Goal: Task Accomplishment & Management: Use online tool/utility

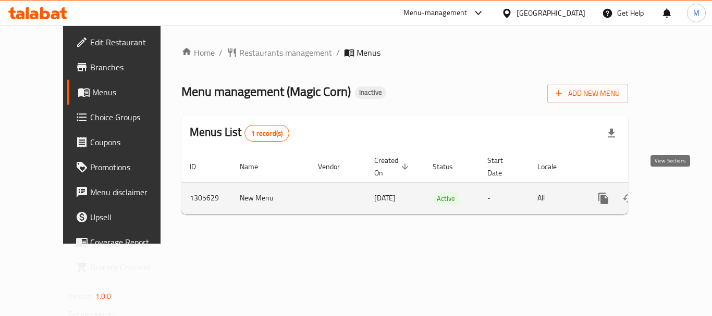
click at [672, 192] on icon "enhanced table" at bounding box center [678, 198] width 13 height 13
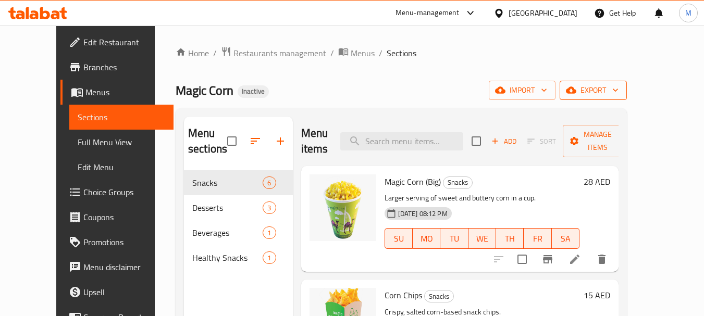
click at [619, 88] on span "export" at bounding box center [593, 90] width 51 height 13
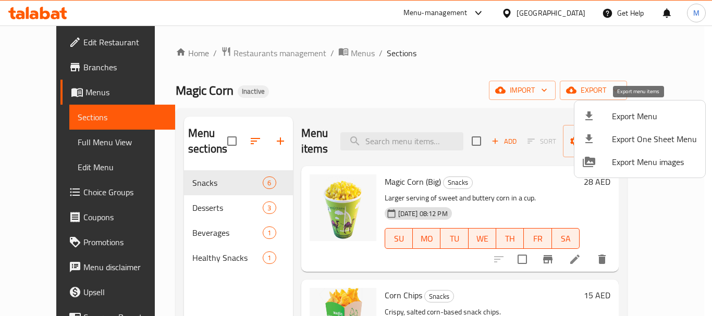
click at [633, 112] on span "Export Menu" at bounding box center [654, 116] width 85 height 13
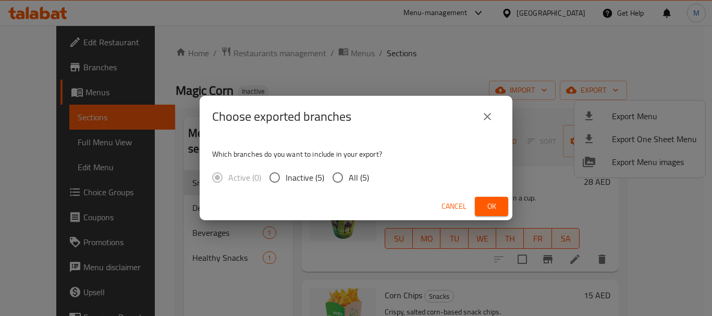
drag, startPoint x: 348, startPoint y: 178, endPoint x: 431, endPoint y: 189, distance: 84.2
click at [349, 178] on span "All (5)" at bounding box center [359, 177] width 20 height 13
click at [349, 178] on input "All (5)" at bounding box center [338, 178] width 22 height 22
radio input "true"
drag, startPoint x: 488, startPoint y: 201, endPoint x: 359, endPoint y: 314, distance: 171.4
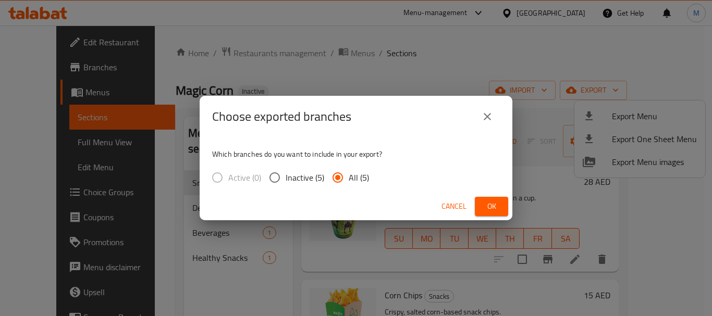
click at [485, 207] on span "Ok" at bounding box center [491, 206] width 17 height 13
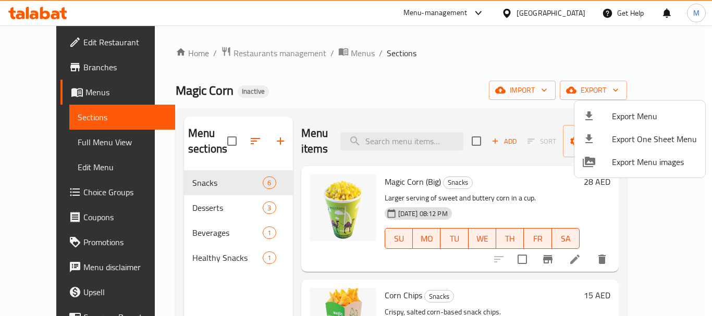
click at [55, 68] on div at bounding box center [356, 158] width 712 height 316
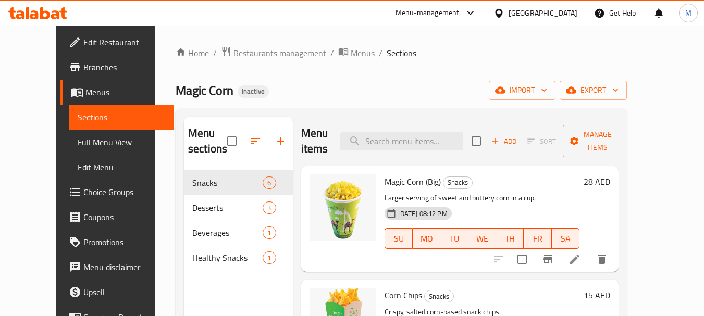
click at [83, 68] on span "Branches" at bounding box center [124, 67] width 82 height 13
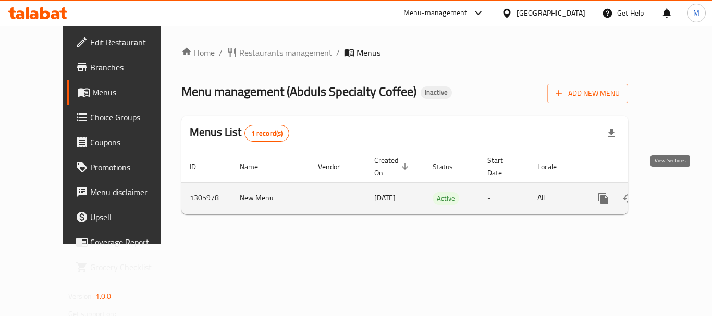
click at [674, 194] on icon "enhanced table" at bounding box center [678, 198] width 9 height 9
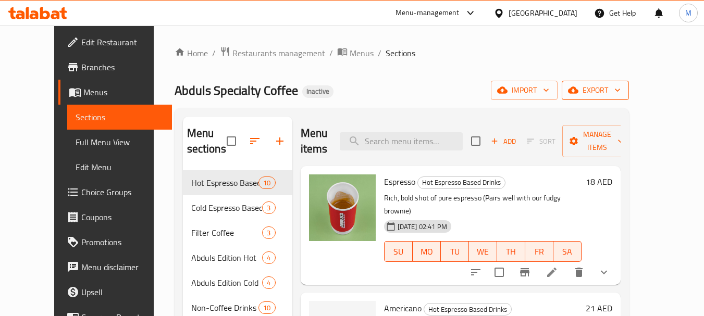
click at [621, 91] on span "export" at bounding box center [595, 90] width 51 height 13
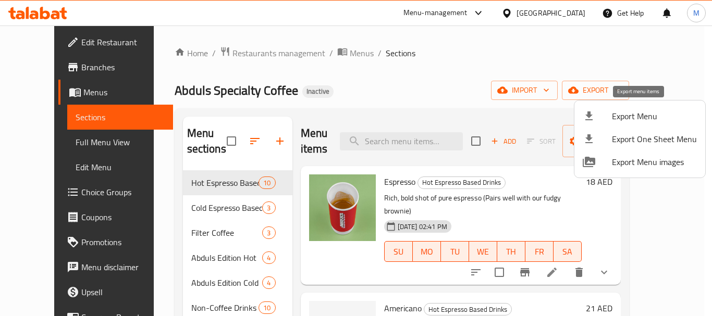
click at [635, 117] on span "Export Menu" at bounding box center [654, 116] width 85 height 13
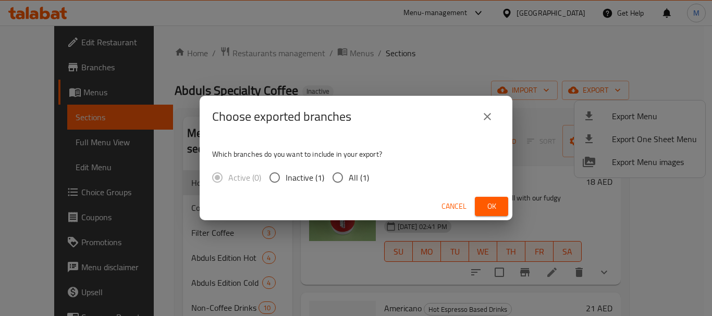
drag, startPoint x: 348, startPoint y: 174, endPoint x: 355, endPoint y: 174, distance: 6.8
click at [351, 174] on span "All (1)" at bounding box center [359, 177] width 20 height 13
click at [335, 178] on input "All (1)" at bounding box center [338, 178] width 22 height 22
radio input "true"
drag, startPoint x: 501, startPoint y: 205, endPoint x: 417, endPoint y: 245, distance: 92.8
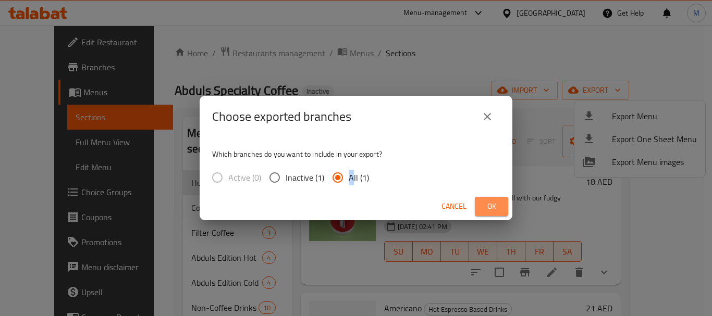
click at [496, 205] on button "Ok" at bounding box center [491, 206] width 33 height 19
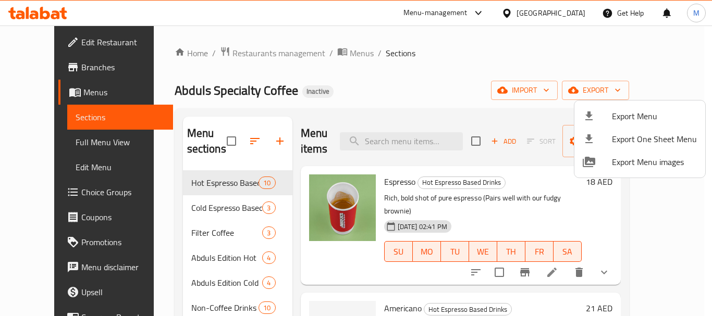
drag, startPoint x: 329, startPoint y: 82, endPoint x: 290, endPoint y: 9, distance: 83.2
click at [330, 80] on div at bounding box center [356, 158] width 712 height 316
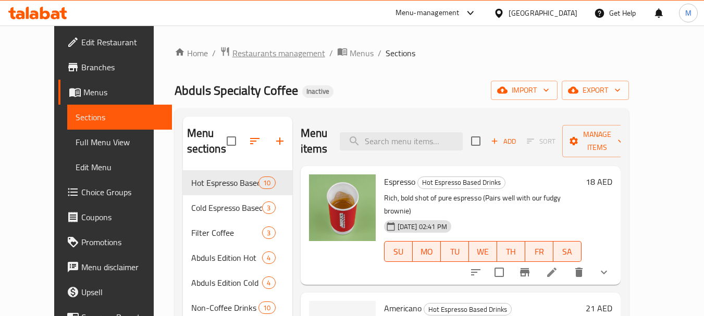
click at [232, 59] on span "Restaurants management" at bounding box center [278, 53] width 93 height 13
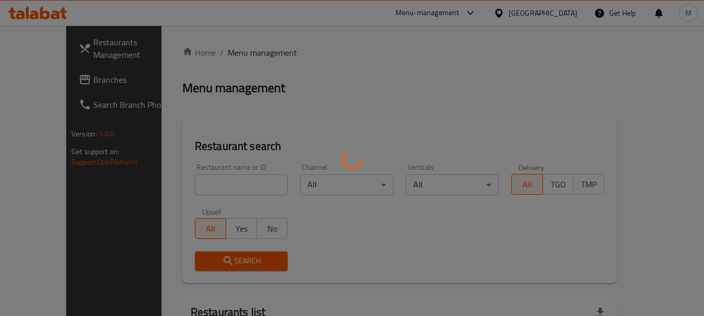
click at [211, 184] on div at bounding box center [352, 158] width 704 height 316
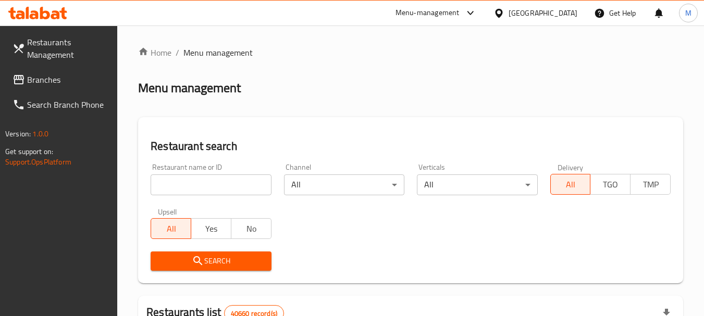
click at [211, 183] on input "search" at bounding box center [211, 185] width 120 height 21
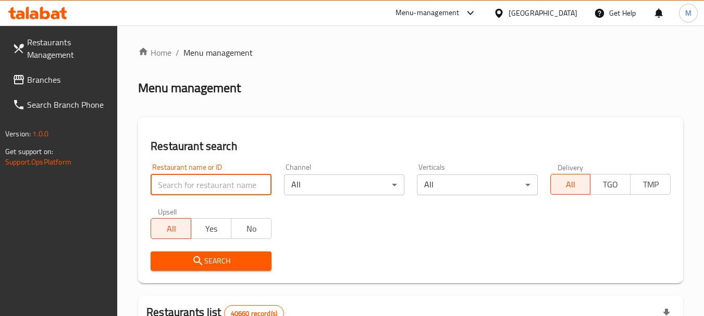
paste input "Asian Kitchen Company"
type input "Asian Kitchen Company"
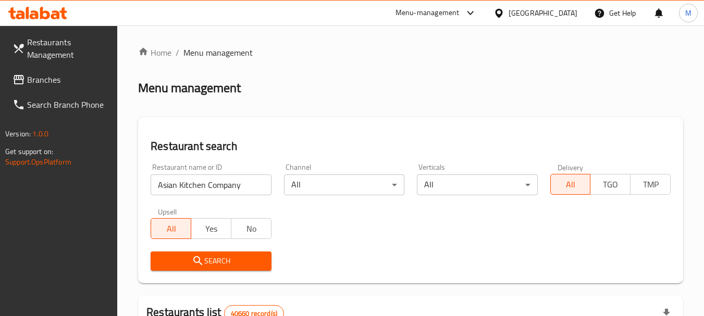
click at [223, 259] on span "Search" at bounding box center [211, 261] width 104 height 13
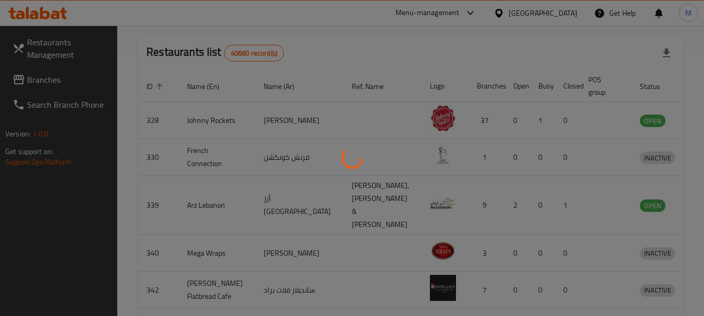
scroll to position [140, 0]
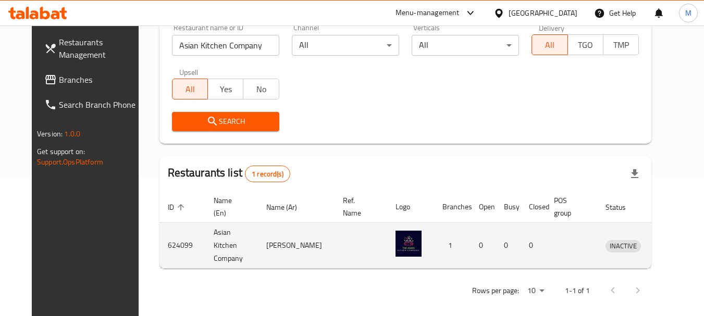
click at [665, 240] on icon "enhanced table" at bounding box center [668, 246] width 13 height 13
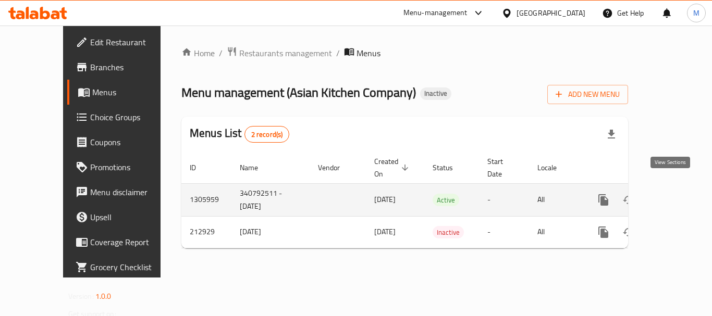
click at [677, 191] on link "enhanced table" at bounding box center [678, 200] width 25 height 25
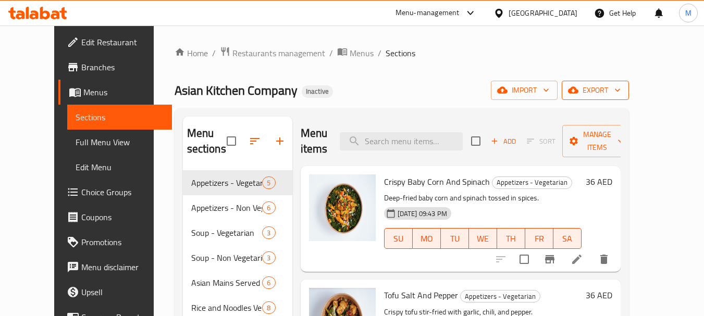
click at [621, 93] on span "export" at bounding box center [595, 90] width 51 height 13
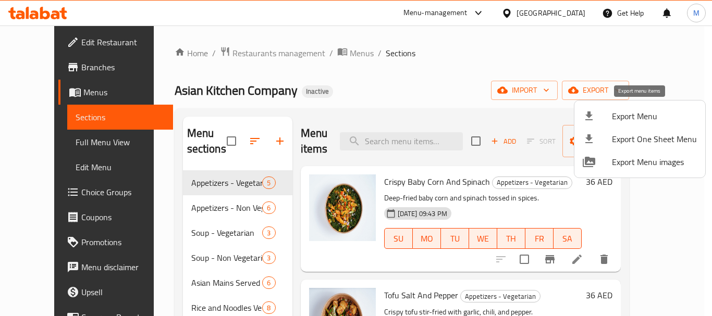
click at [625, 110] on span "Export Menu" at bounding box center [654, 116] width 85 height 13
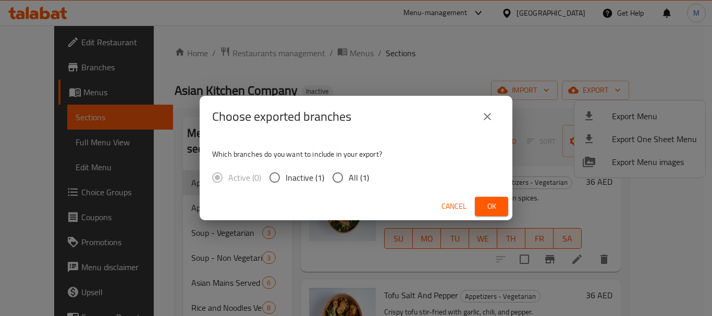
click at [364, 179] on span "All (1)" at bounding box center [359, 177] width 20 height 13
click at [349, 179] on input "All (1)" at bounding box center [338, 178] width 22 height 22
radio input "true"
click at [486, 198] on button "Ok" at bounding box center [491, 206] width 33 height 19
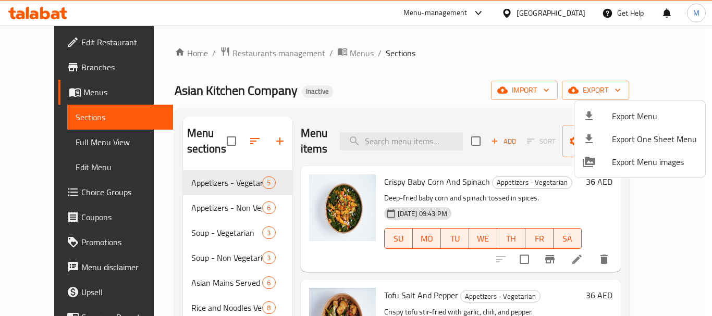
click at [241, 52] on div at bounding box center [356, 158] width 712 height 316
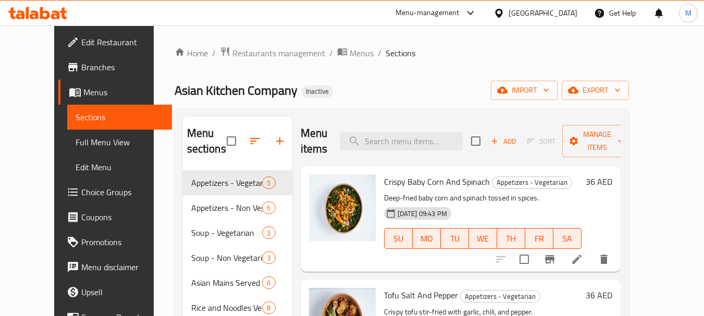
click at [241, 52] on span "Restaurants management" at bounding box center [278, 53] width 93 height 13
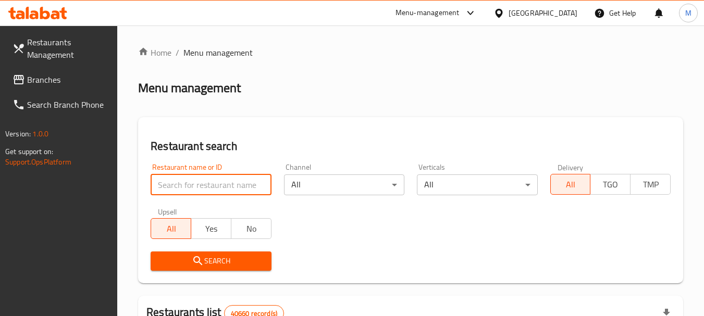
drag, startPoint x: 212, startPoint y: 183, endPoint x: 213, endPoint y: 192, distance: 9.4
click at [213, 183] on input "search" at bounding box center [211, 185] width 120 height 21
paste input "CAFETERIA AREEN ALSHAM"
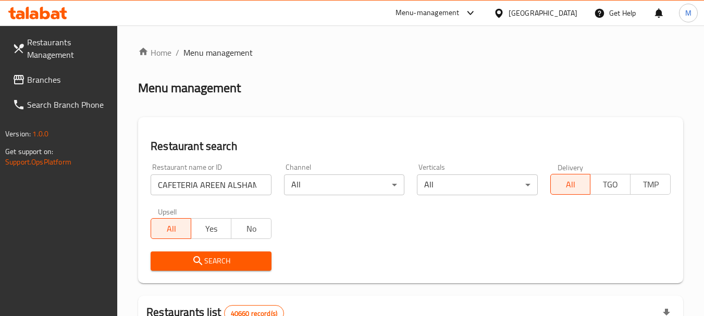
click at [223, 262] on span "Search" at bounding box center [211, 261] width 104 height 13
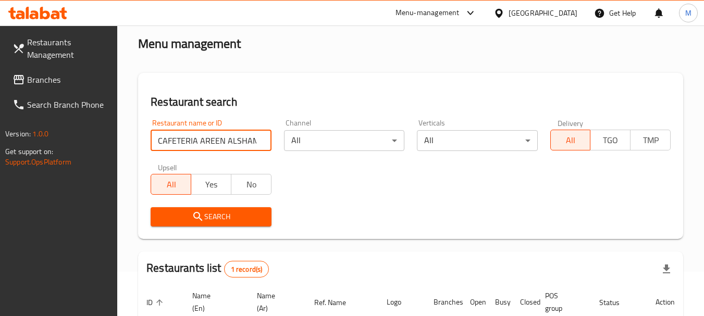
scroll to position [0, 2]
drag, startPoint x: 237, startPoint y: 143, endPoint x: 286, endPoint y: 147, distance: 49.7
click at [286, 147] on div "Restaurant name or ID CAFETERIA AREEN ALSHAM Restaurant name or ID Channel All …" at bounding box center [410, 173] width 533 height 120
click at [248, 138] on input "CAFETERIA AREEN ALSHAM" at bounding box center [211, 140] width 120 height 21
drag, startPoint x: 251, startPoint y: 138, endPoint x: 256, endPoint y: 141, distance: 6.1
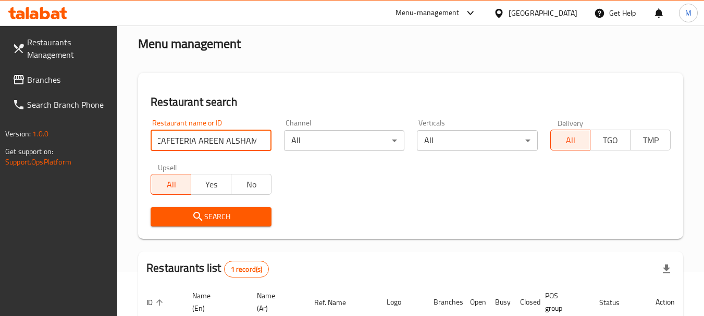
click at [256, 141] on input "CAFETERIA AREEN ALSHAM" at bounding box center [211, 140] width 120 height 21
type input "CAFETERIA [PERSON_NAME]"
click button "Search" at bounding box center [211, 216] width 120 height 19
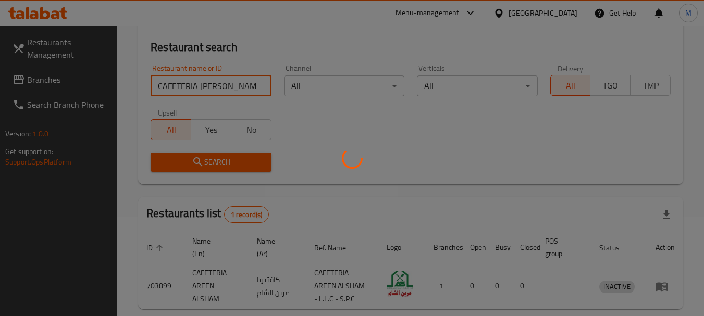
scroll to position [149, 0]
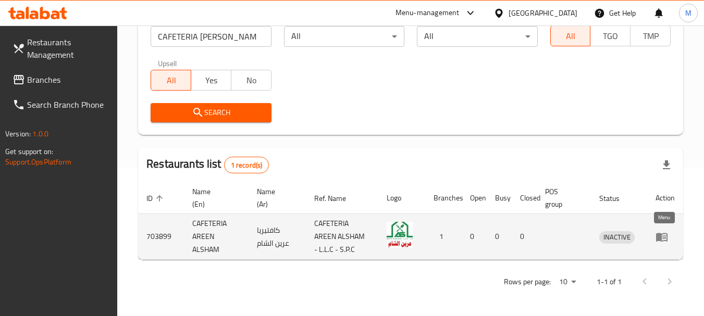
click at [667, 238] on icon "enhanced table" at bounding box center [661, 237] width 11 height 9
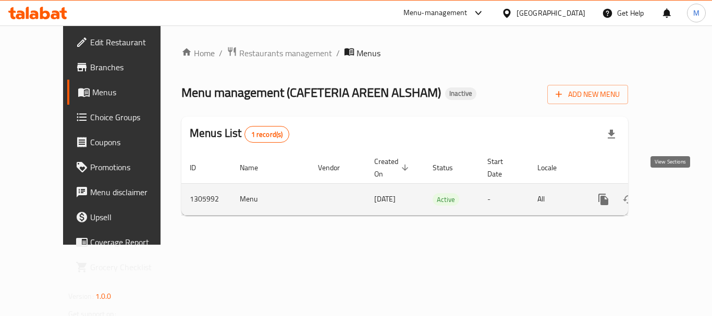
click at [674, 195] on icon "enhanced table" at bounding box center [678, 199] width 9 height 9
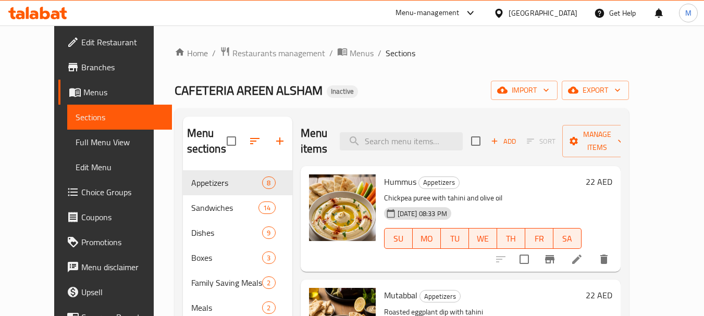
drag, startPoint x: 442, startPoint y: 90, endPoint x: 711, endPoint y: 117, distance: 270.3
click at [452, 89] on div "CAFETERIA AREEN ALSHAM Inactive import export" at bounding box center [402, 90] width 454 height 19
click at [621, 96] on span "export" at bounding box center [595, 90] width 51 height 13
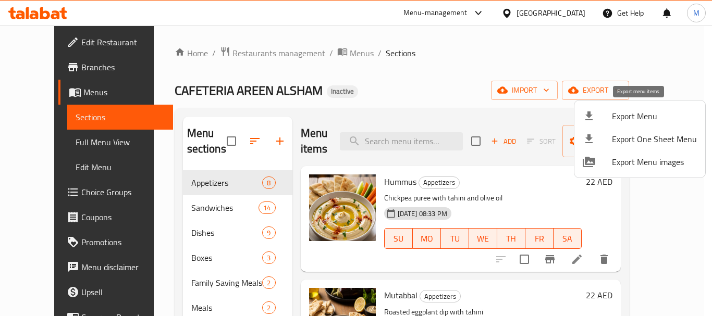
click at [635, 122] on span "Export Menu" at bounding box center [654, 116] width 85 height 13
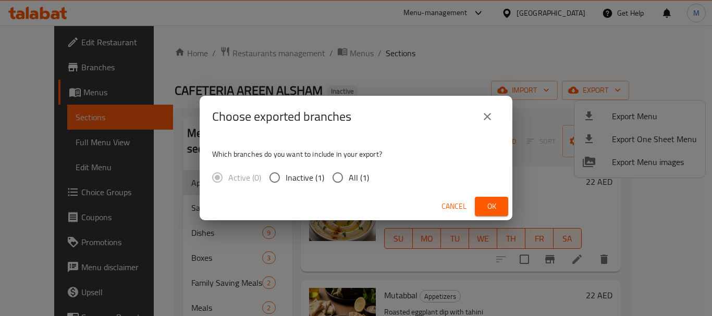
click at [363, 177] on span "All (1)" at bounding box center [359, 177] width 20 height 13
click at [349, 177] on input "All (1)" at bounding box center [338, 178] width 22 height 22
radio input "true"
click at [478, 208] on button "Ok" at bounding box center [491, 206] width 33 height 19
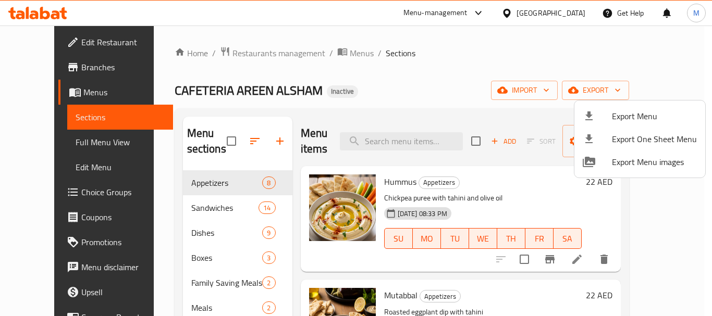
click at [54, 42] on div at bounding box center [356, 158] width 712 height 316
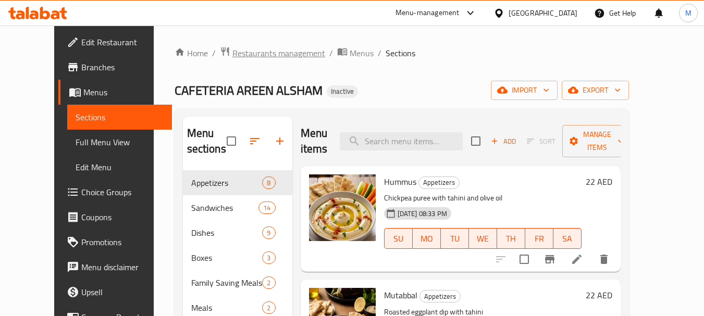
click at [232, 54] on span "Restaurants management" at bounding box center [278, 53] width 93 height 13
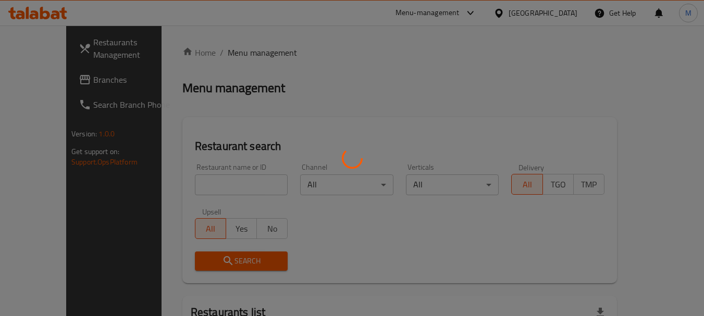
click at [214, 176] on div at bounding box center [352, 158] width 704 height 316
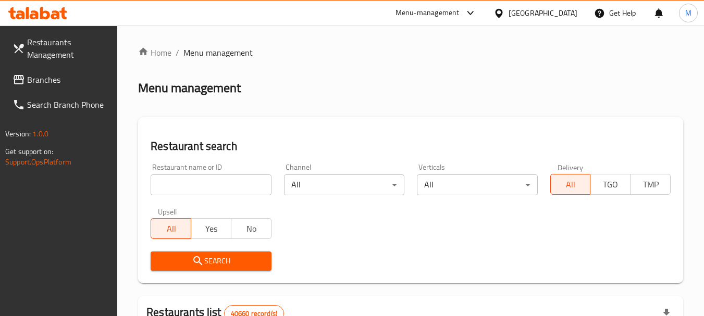
click at [214, 176] on input "search" at bounding box center [211, 185] width 120 height 21
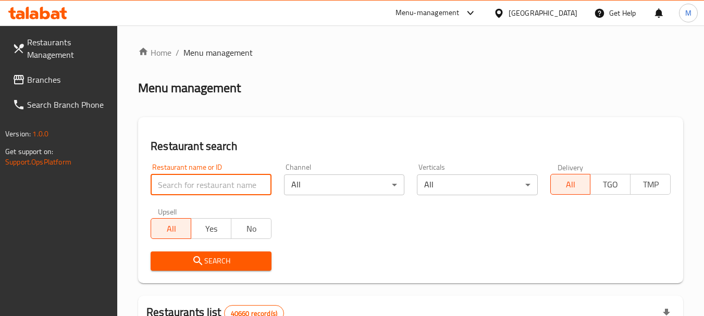
paste input "Dimsum Kitchen Company"
type input "Dimsum Kitchen Company"
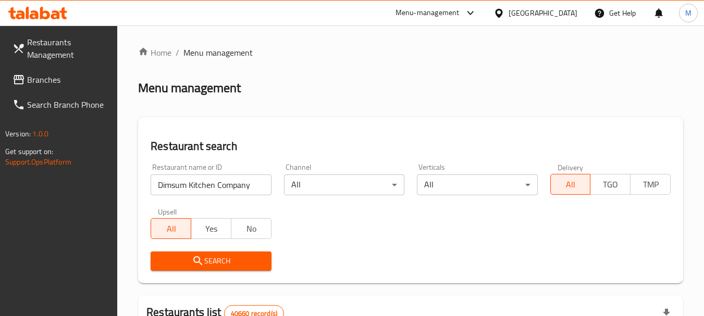
click at [230, 258] on span "Search" at bounding box center [211, 261] width 104 height 13
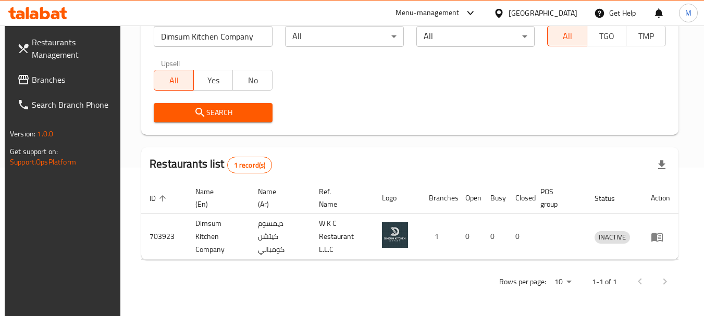
scroll to position [149, 0]
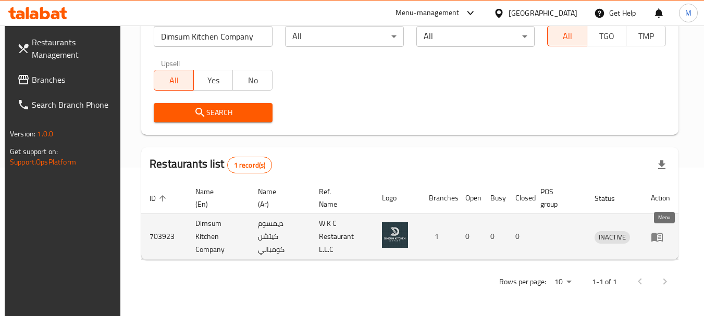
click at [668, 240] on link "enhanced table" at bounding box center [660, 237] width 19 height 13
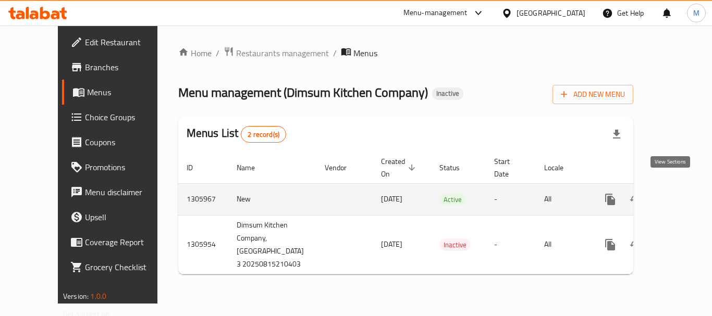
click at [679, 193] on icon "enhanced table" at bounding box center [685, 199] width 13 height 13
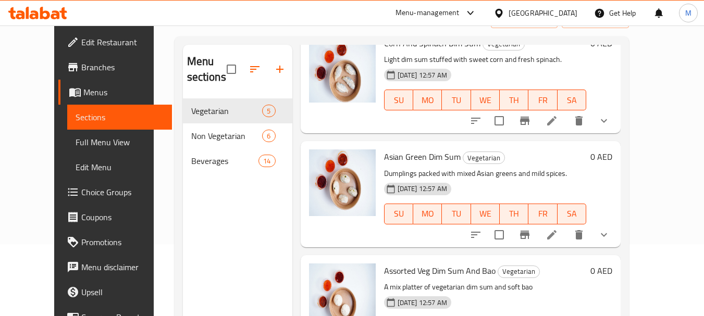
scroll to position [146, 0]
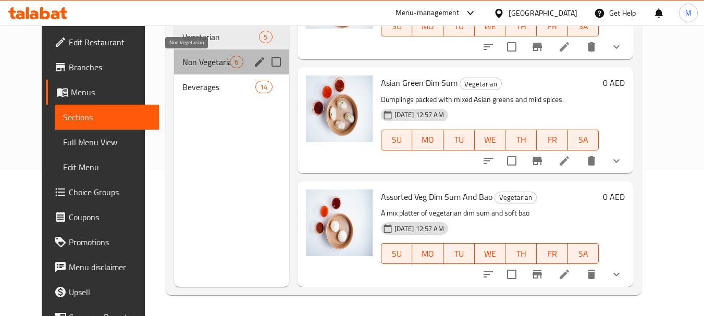
click at [193, 61] on span "Non Vegetarian" at bounding box center [205, 62] width 47 height 13
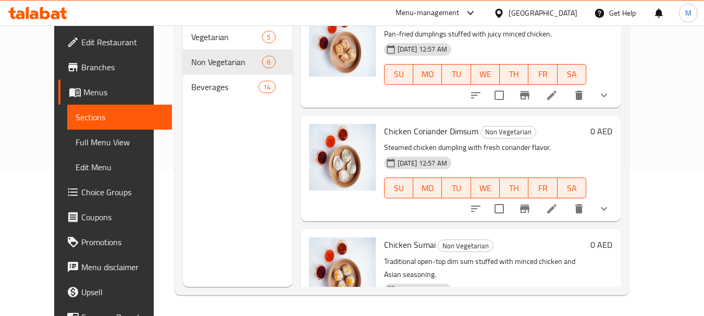
scroll to position [409, 0]
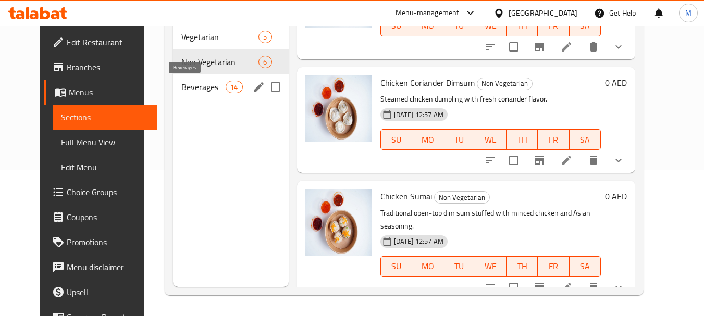
drag, startPoint x: 178, startPoint y: 85, endPoint x: 192, endPoint y: 89, distance: 14.0
click at [181, 85] on span "Beverages" at bounding box center [203, 87] width 44 height 13
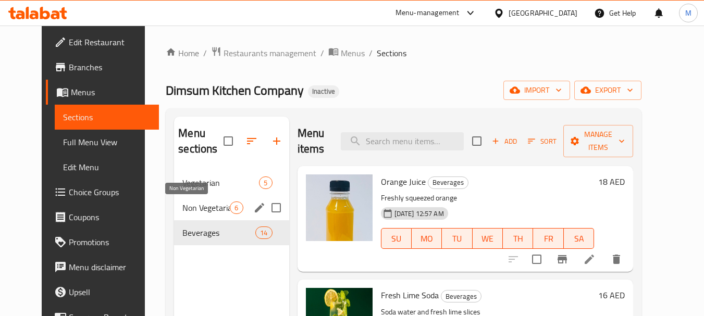
click at [191, 207] on span "Non Vegetarian" at bounding box center [205, 208] width 47 height 13
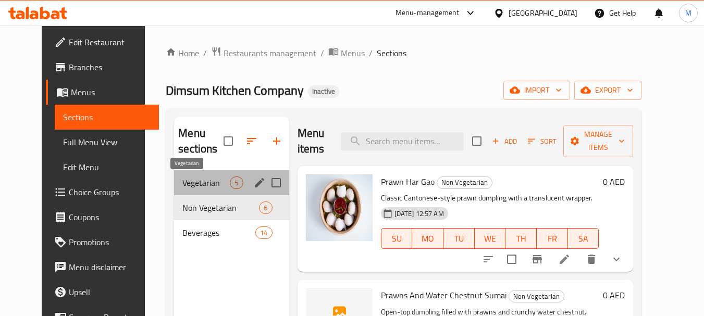
click at [200, 181] on span "Vegetarian" at bounding box center [205, 183] width 47 height 13
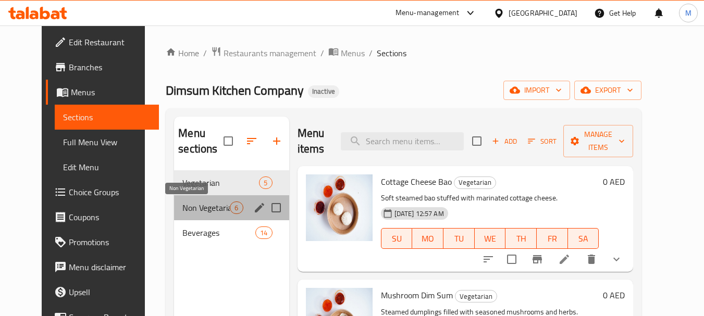
click at [190, 211] on span "Non Vegetarian" at bounding box center [205, 208] width 47 height 13
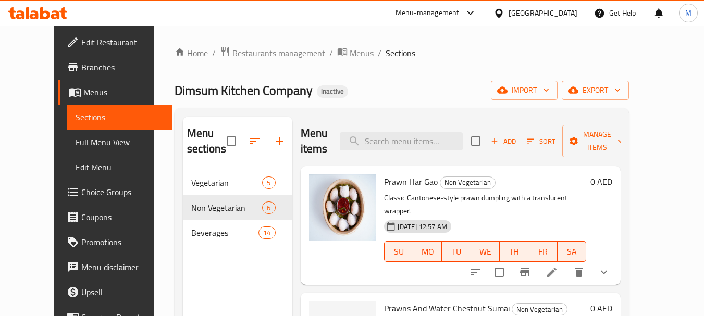
scroll to position [156, 0]
